Goal: Task Accomplishment & Management: Manage account settings

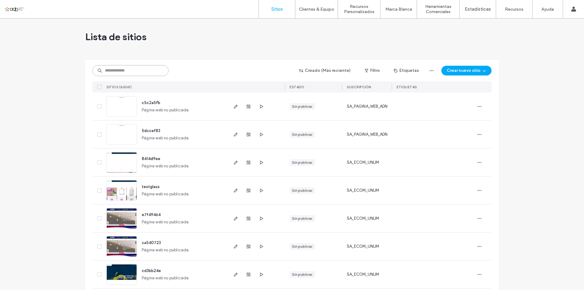
click at [125, 72] on input at bounding box center [130, 70] width 76 height 11
paste input "**********"
type input "**********"
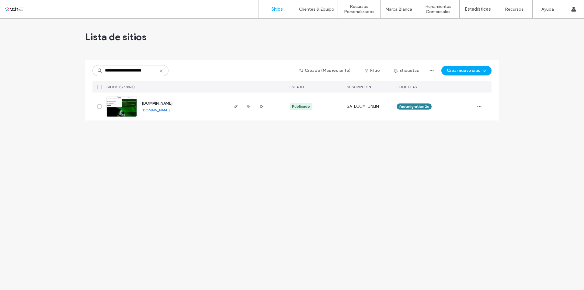
click at [125, 110] on img at bounding box center [122, 116] width 30 height 41
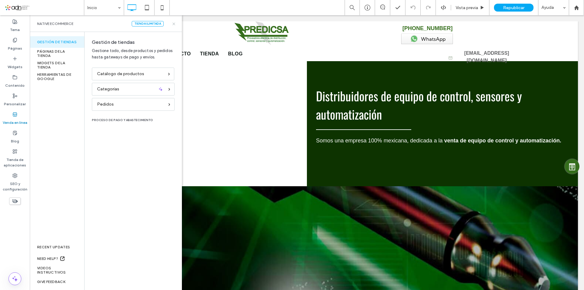
drag, startPoint x: 173, startPoint y: 25, endPoint x: 121, endPoint y: 3, distance: 56.5
click at [173, 25] on icon at bounding box center [174, 24] width 5 height 5
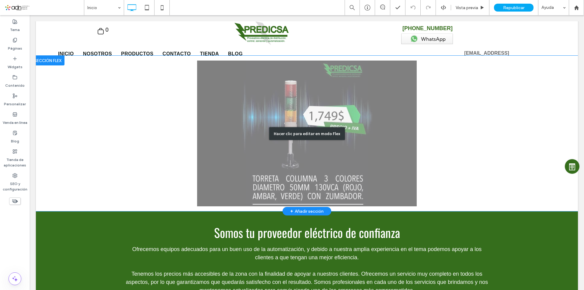
scroll to position [365, 0]
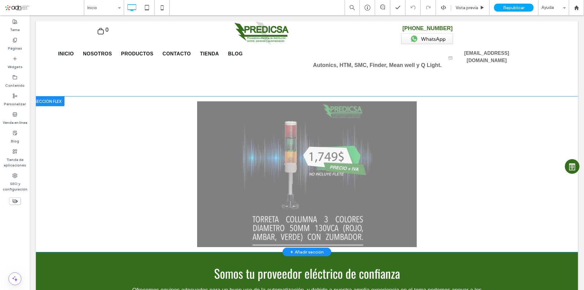
click at [50, 96] on div at bounding box center [47, 101] width 33 height 10
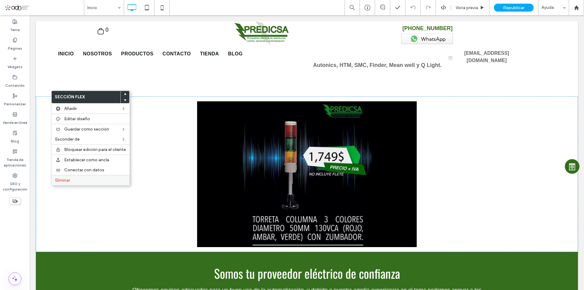
click at [84, 180] on label "Eliminar" at bounding box center [90, 180] width 71 height 5
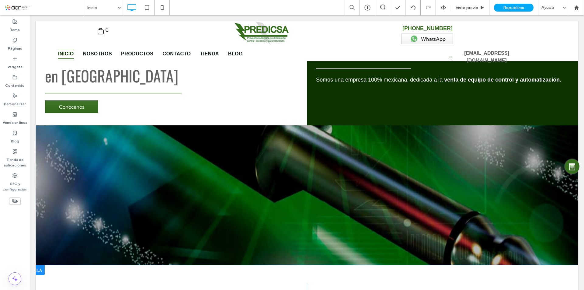
scroll to position [0, 0]
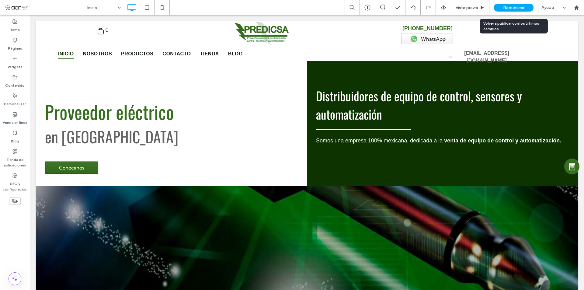
click at [503, 8] on span "Republicar" at bounding box center [513, 7] width 21 height 5
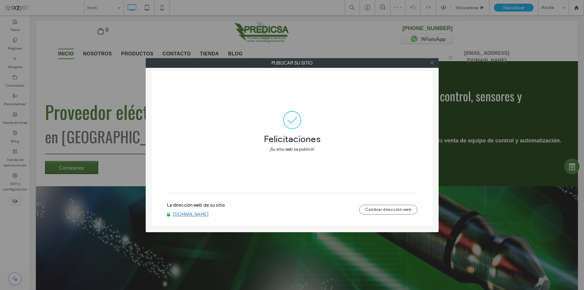
click at [432, 62] on use at bounding box center [431, 62] width 3 height 3
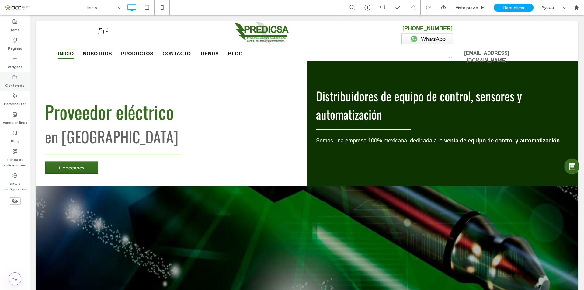
click at [17, 83] on label "Contenido" at bounding box center [14, 84] width 19 height 9
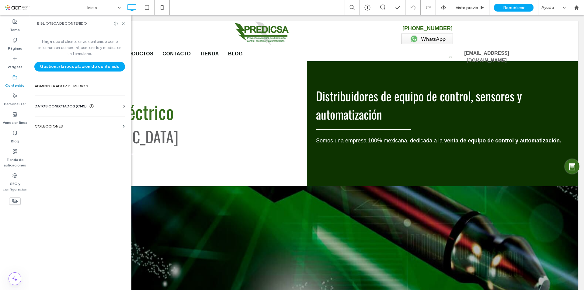
click at [68, 103] on span "DATOS CONECTADOS (CMS)" at bounding box center [61, 106] width 52 height 6
click at [85, 123] on section "Información del negocio" at bounding box center [81, 121] width 92 height 14
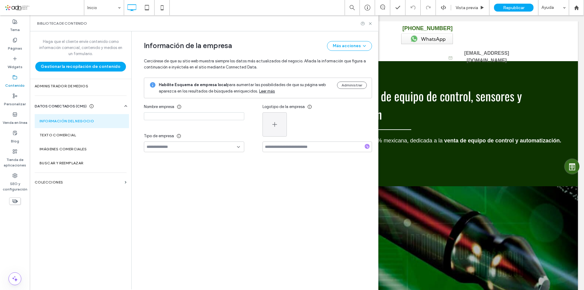
type input "********"
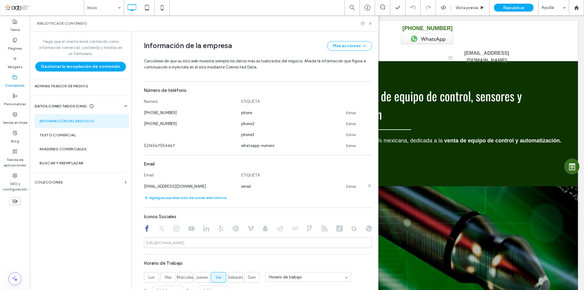
scroll to position [242, 0]
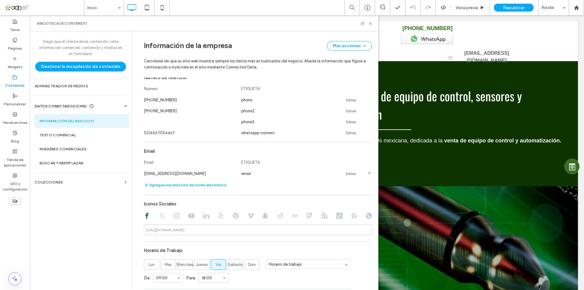
click at [347, 175] on link "Editar" at bounding box center [351, 173] width 10 height 5
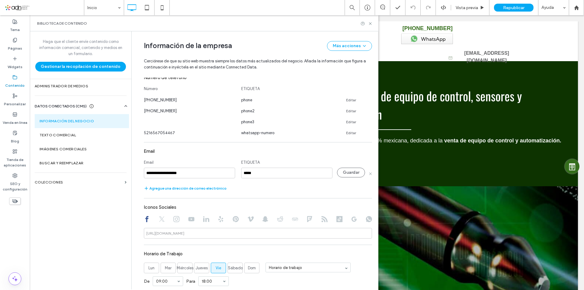
click at [162, 192] on div "**********" at bounding box center [258, 248] width 228 height 496
click at [165, 190] on button "Agregue una dirección de correo electrónico" at bounding box center [185, 188] width 83 height 7
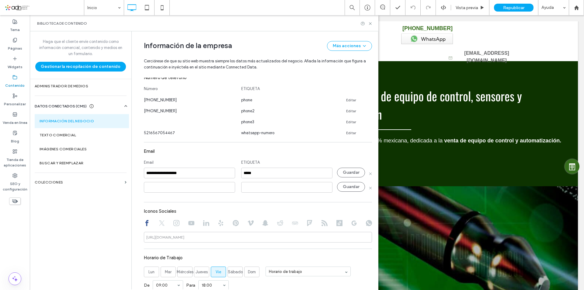
click at [174, 186] on input at bounding box center [189, 187] width 91 height 11
type input "**********"
click at [250, 190] on input at bounding box center [286, 187] width 91 height 11
type input "****"
click at [354, 170] on button "Guardar" at bounding box center [351, 173] width 28 height 10
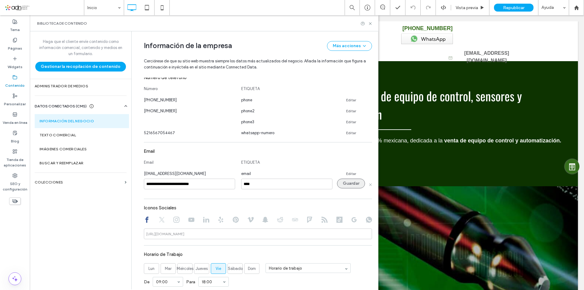
click at [346, 182] on button "Guardar" at bounding box center [351, 184] width 28 height 10
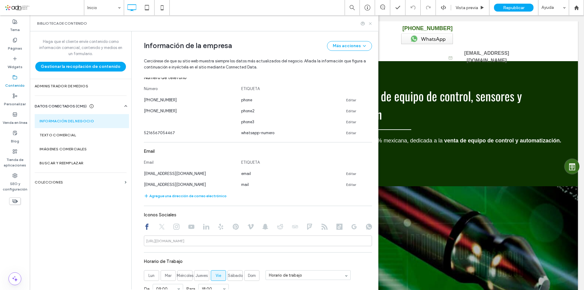
click at [371, 24] on use at bounding box center [370, 23] width 2 height 2
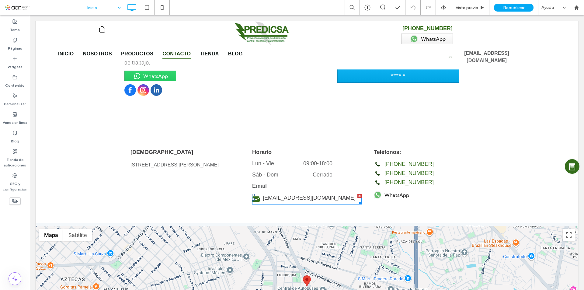
scroll to position [0, 0]
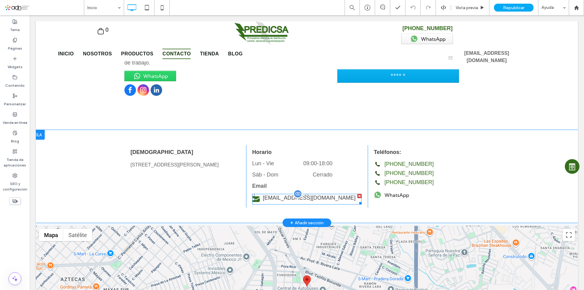
click at [277, 199] on span at bounding box center [306, 199] width 109 height 11
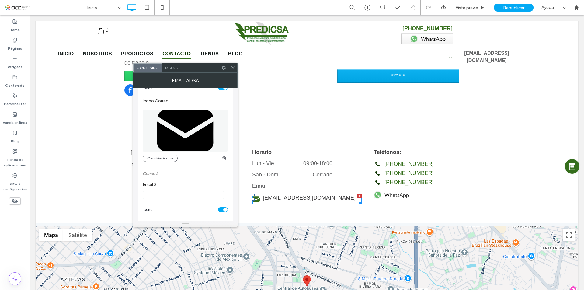
scroll to position [122, 0]
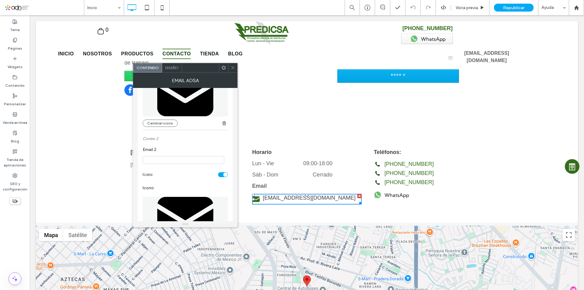
click at [165, 159] on input "Email 2" at bounding box center [183, 160] width 81 height 8
paste input "**********"
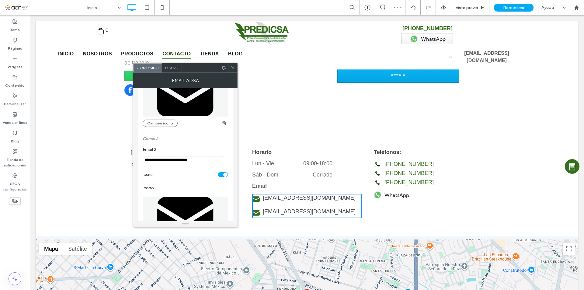
type input "**********"
click at [231, 66] on icon at bounding box center [233, 67] width 5 height 5
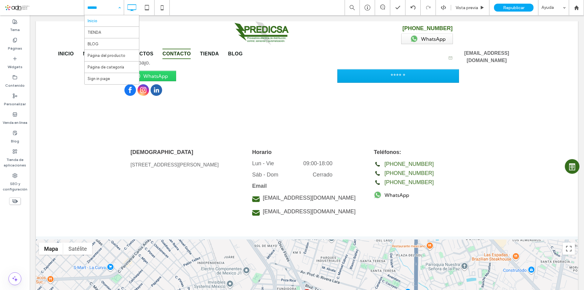
click at [119, 9] on div "Inicio TIENDA BLOG Página del producto Página de categoría Sign in page" at bounding box center [104, 7] width 40 height 15
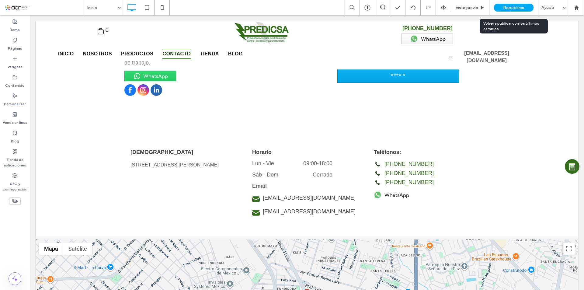
click at [502, 8] on div "Republicar" at bounding box center [514, 8] width 40 height 8
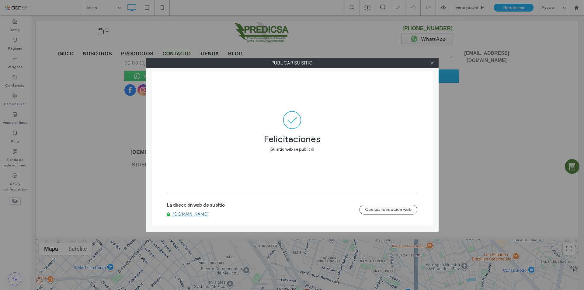
click at [432, 65] on icon at bounding box center [432, 63] width 5 height 5
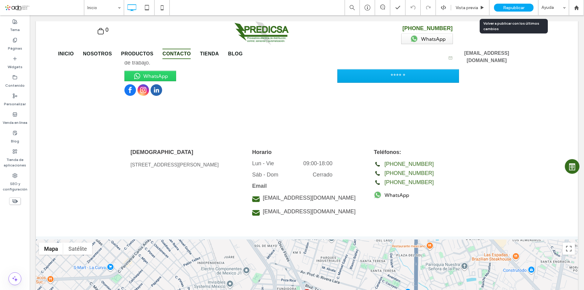
click at [525, 9] on div "Republicar" at bounding box center [514, 8] width 40 height 8
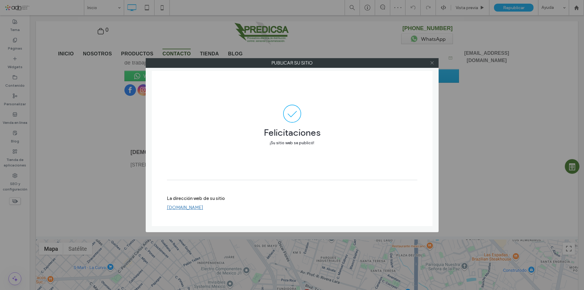
click at [432, 65] on span at bounding box center [432, 62] width 5 height 9
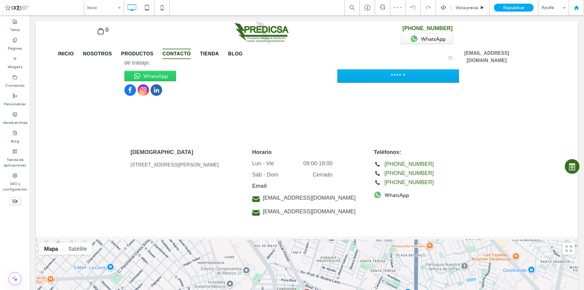
click at [570, 8] on div at bounding box center [576, 7] width 15 height 5
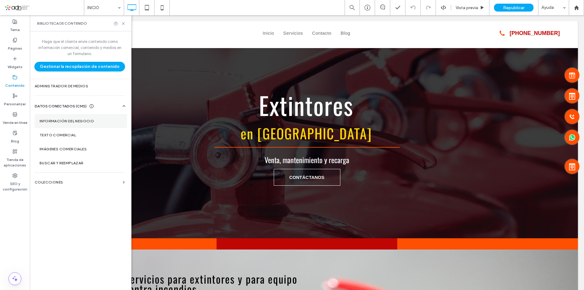
click at [95, 121] on label "Información del negocio" at bounding box center [81, 121] width 83 height 4
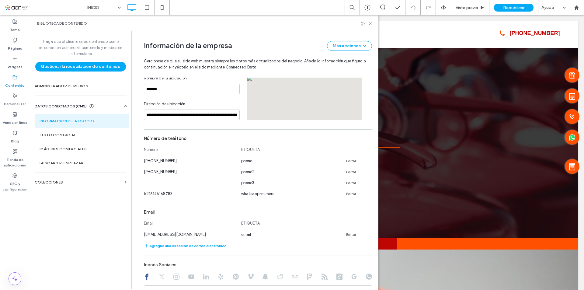
scroll to position [212, 0]
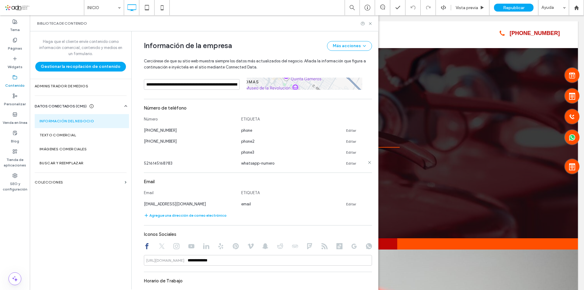
click at [353, 164] on div "5216145168783 whatsapp-numero Editar" at bounding box center [252, 163] width 217 height 6
click at [348, 164] on link "Editar" at bounding box center [351, 163] width 10 height 5
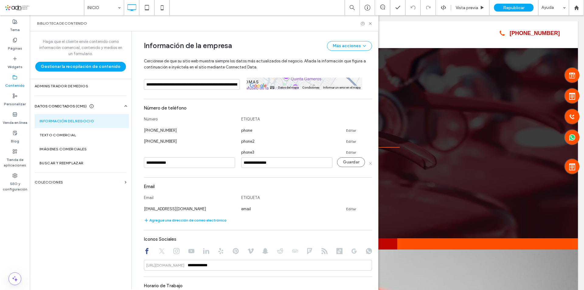
drag, startPoint x: 195, startPoint y: 163, endPoint x: 150, endPoint y: 162, distance: 45.6
click at [150, 162] on input "**********" at bounding box center [189, 162] width 91 height 11
type input "**********"
click at [348, 162] on button "Guardar" at bounding box center [351, 162] width 28 height 10
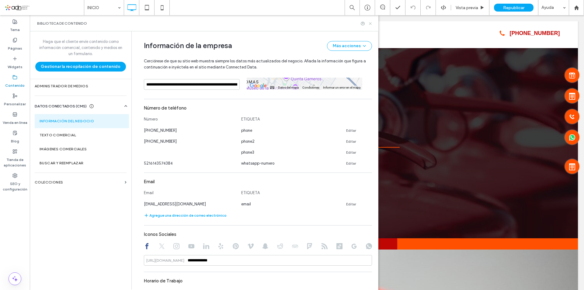
click at [371, 24] on use at bounding box center [370, 23] width 2 height 2
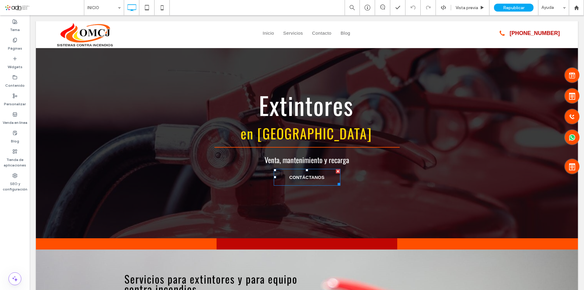
click at [163, 9] on icon at bounding box center [162, 8] width 12 height 12
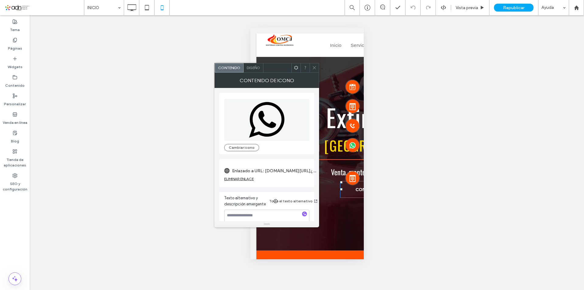
click at [274, 171] on label "Enlazado a URL: wa.me/5216145168783?text=Vi%20su%20sitio%20ADN,%20¿Me%20podrían…" at bounding box center [274, 170] width 85 height 11
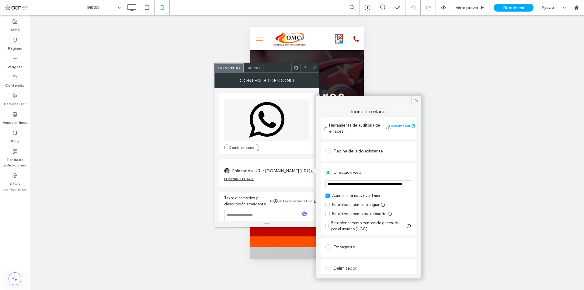
scroll to position [0, 0]
drag, startPoint x: 362, startPoint y: 184, endPoint x: 382, endPoint y: 183, distance: 20.1
click at [382, 183] on input "**********" at bounding box center [368, 184] width 86 height 8
paste input "url"
type input "**********"
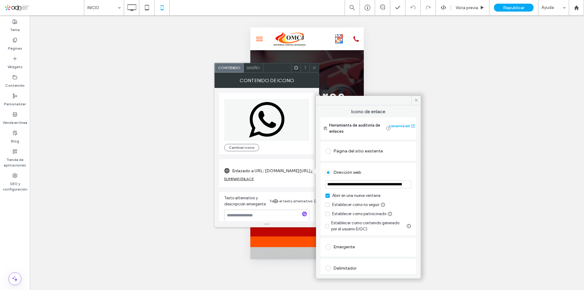
click at [391, 164] on div "**********" at bounding box center [368, 199] width 95 height 72
click at [414, 101] on icon at bounding box center [416, 100] width 5 height 5
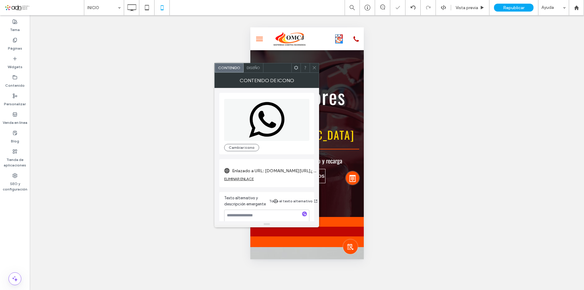
drag, startPoint x: 314, startPoint y: 69, endPoint x: 19, endPoint y: 29, distance: 297.4
click at [314, 69] on icon at bounding box center [314, 67] width 5 height 5
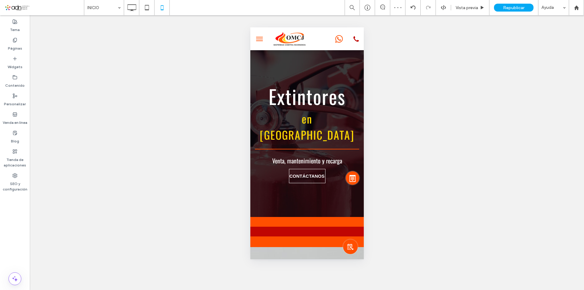
click at [256, 40] on span "menu" at bounding box center [259, 40] width 7 height 1
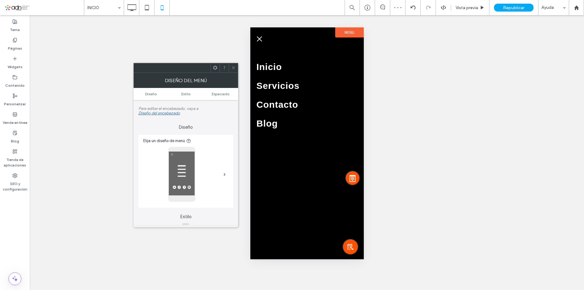
click at [255, 40] on button "menu" at bounding box center [259, 39] width 12 height 12
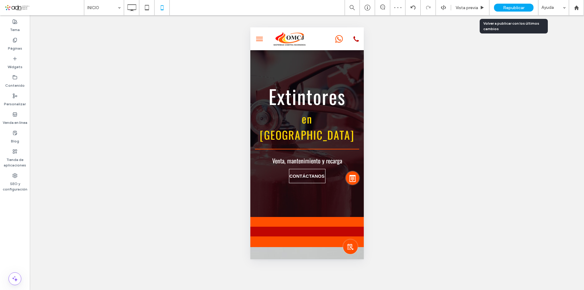
click at [512, 9] on span "Republicar" at bounding box center [513, 7] width 21 height 5
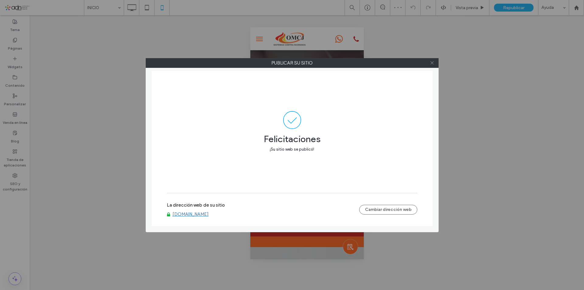
click at [432, 61] on icon at bounding box center [432, 63] width 5 height 5
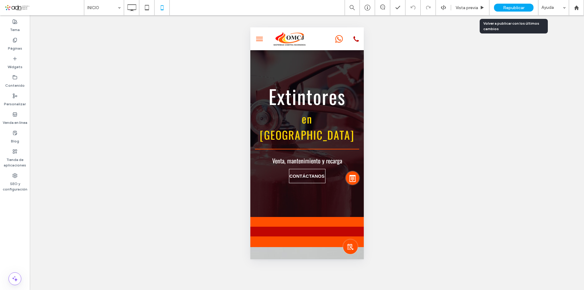
click at [522, 7] on span "Republicar" at bounding box center [513, 7] width 21 height 5
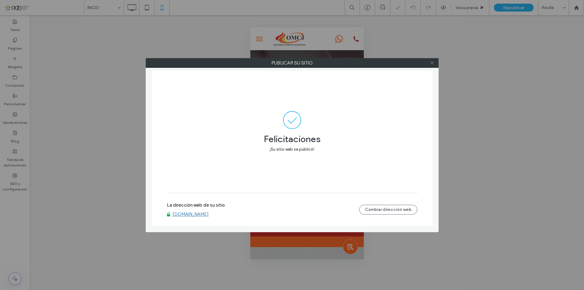
click at [433, 64] on icon at bounding box center [432, 63] width 5 height 5
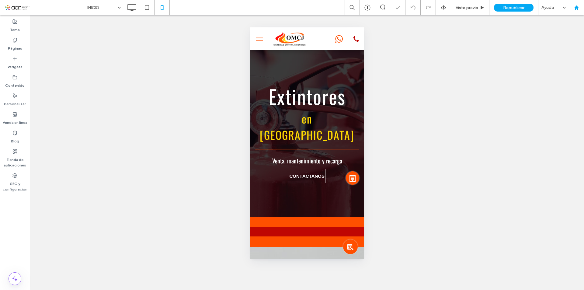
click at [574, 10] on icon at bounding box center [576, 7] width 5 height 5
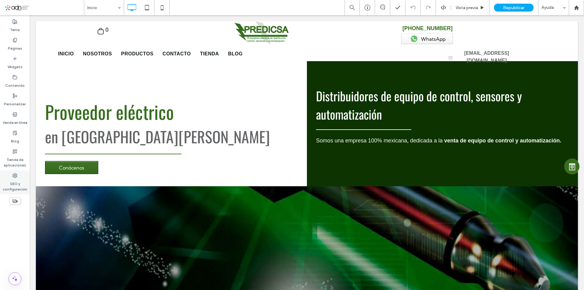
click at [17, 184] on label "SEO y configuración" at bounding box center [15, 185] width 30 height 14
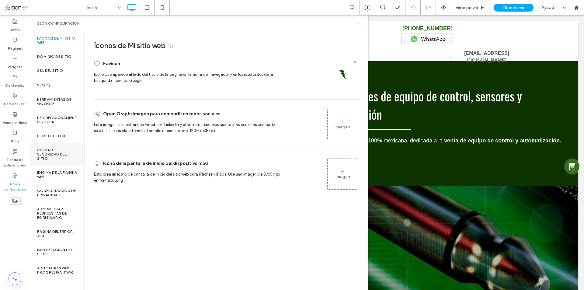
click at [57, 151] on label "Copia de seguridad del sitio" at bounding box center [57, 154] width 40 height 13
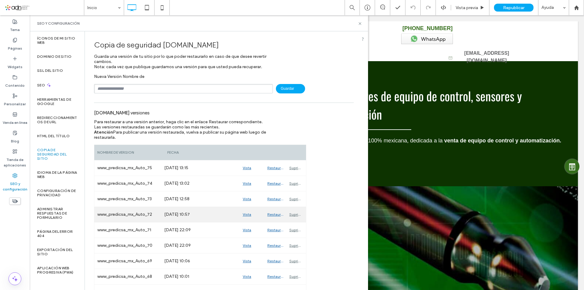
click at [246, 214] on div "Vista previa" at bounding box center [252, 214] width 25 height 15
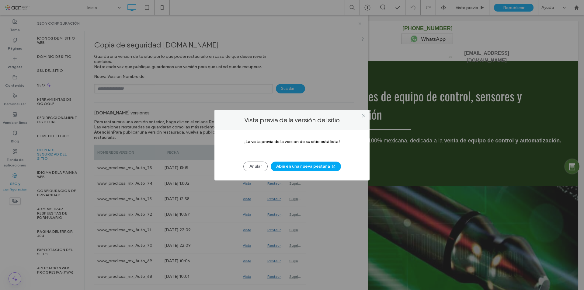
click at [296, 167] on button "Abrir en una nueva pestaña" at bounding box center [306, 166] width 70 height 10
